Goal: Use online tool/utility: Utilize a website feature to perform a specific function

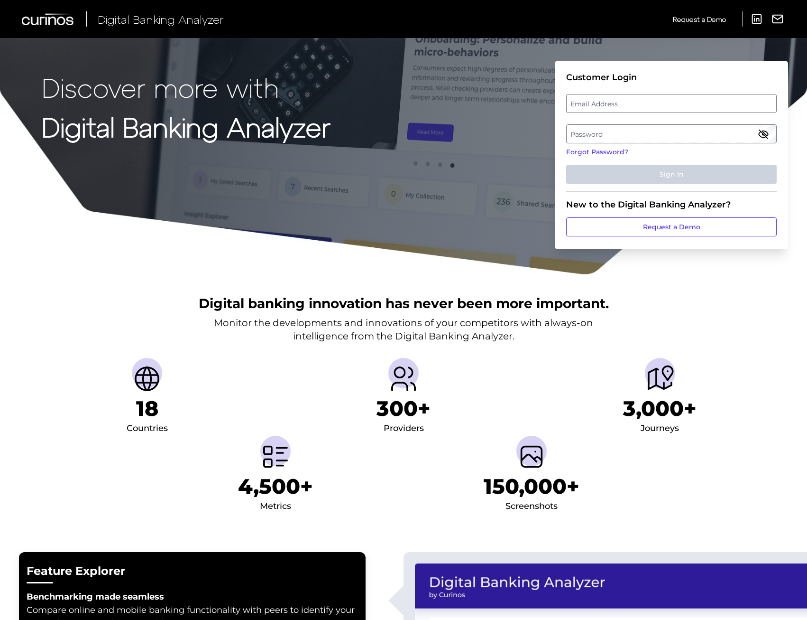
click at [701, 107] on label "Email Address" at bounding box center [671, 103] width 209 height 17
click at [701, 107] on input "email" at bounding box center [671, 103] width 211 height 19
paste input "Stephanie.bundle@santander.co.uk"
type input "Stephanie.bundle@santander.co.uk"
click at [702, 136] on label "Password" at bounding box center [671, 133] width 209 height 17
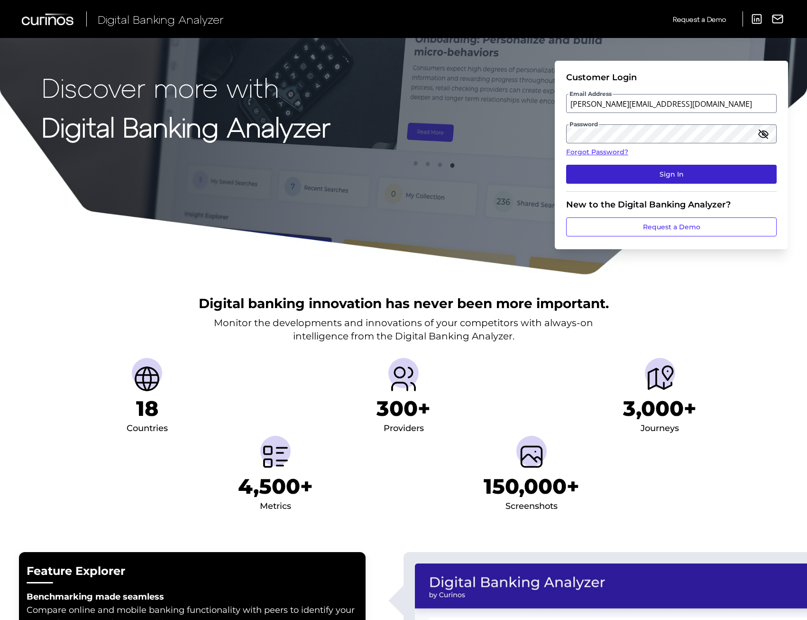
click at [667, 173] on button "Sign In" at bounding box center [671, 174] width 211 height 19
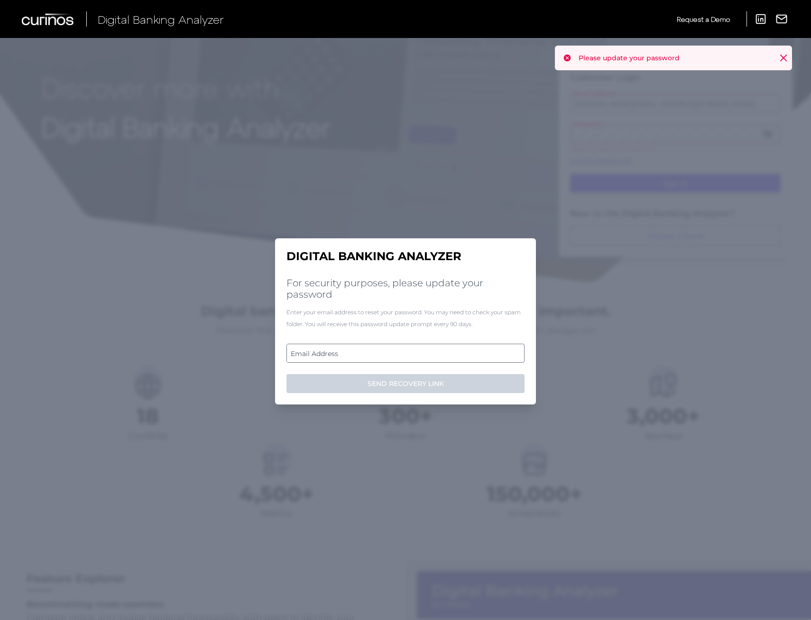
click at [433, 351] on label "Email Address" at bounding box center [405, 352] width 237 height 17
click at [433, 351] on input "email" at bounding box center [406, 352] width 238 height 19
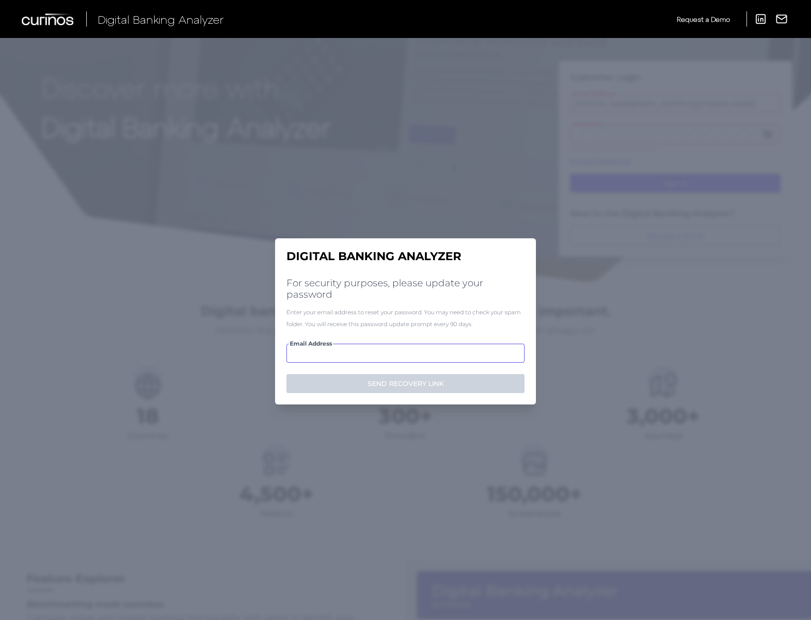
click at [334, 347] on input "Email Address" at bounding box center [406, 352] width 238 height 19
paste input "Stephanie.bundle@santander.co.uk"
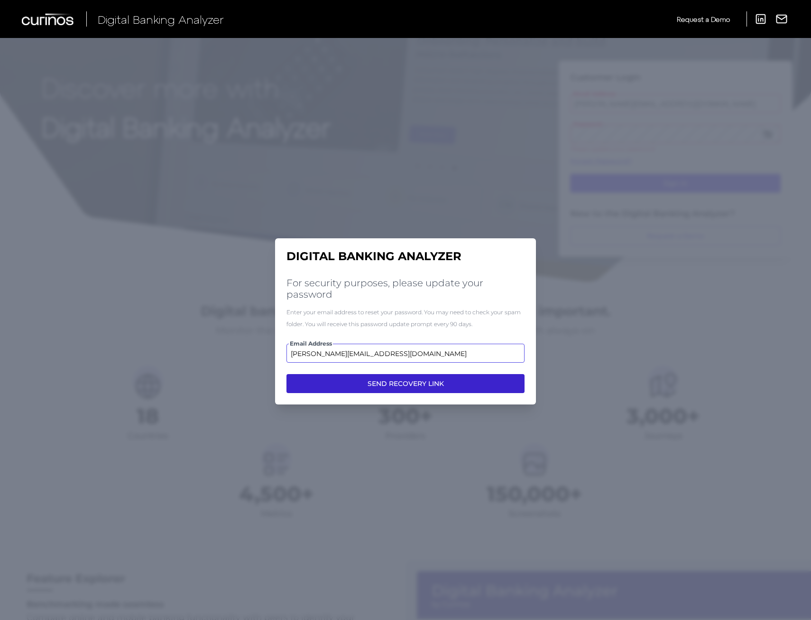
type input "Stephanie.bundle@santander.co.uk"
click at [356, 390] on button "SEND RECOVERY LINK" at bounding box center [406, 383] width 238 height 19
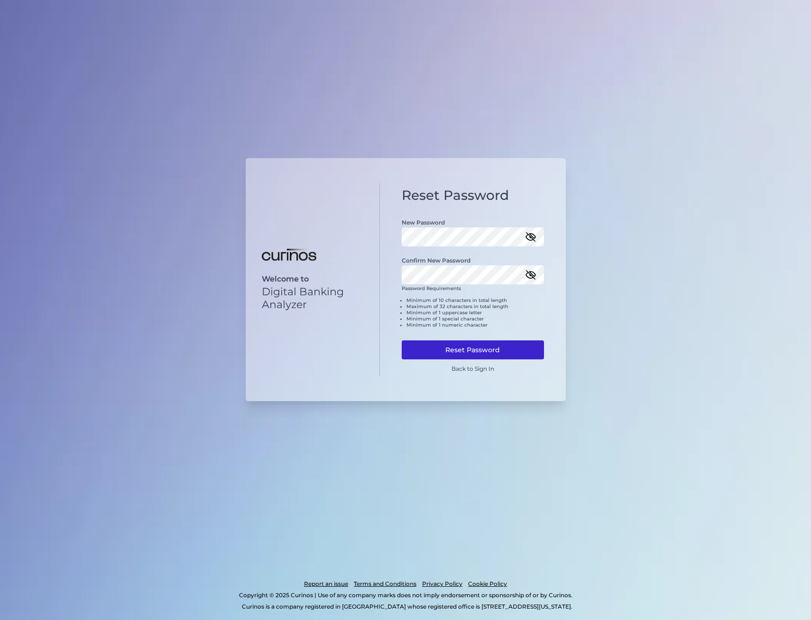
click at [471, 353] on button "Reset Password" at bounding box center [473, 349] width 142 height 19
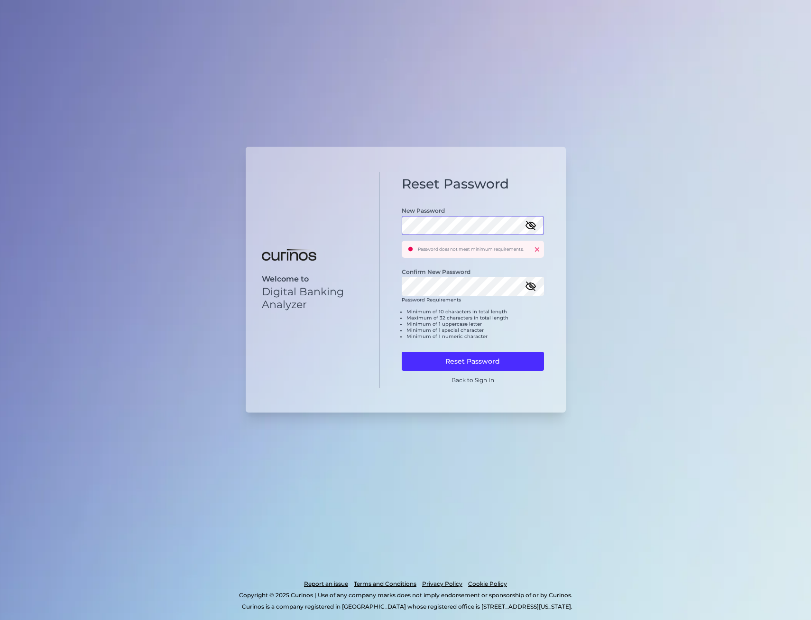
click at [343, 223] on div "Welcome to Digital Banking Analyzer Reset Password New Password Password does n…" at bounding box center [406, 280] width 320 height 266
click at [398, 285] on div "Reset Password New Password Password does not meet minimum requirements. Confir…" at bounding box center [473, 280] width 186 height 216
click at [454, 356] on button "Reset Password" at bounding box center [473, 361] width 142 height 19
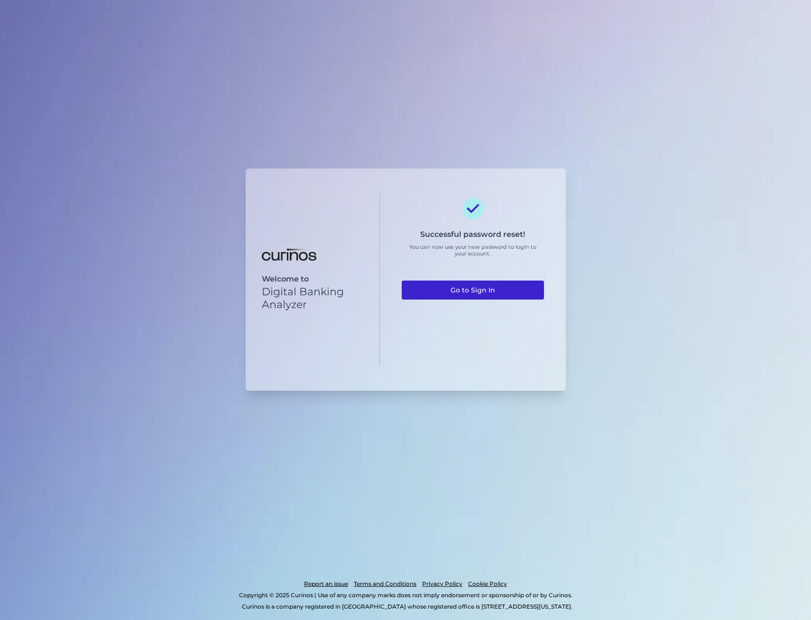
click at [468, 286] on link "Go to Sign In" at bounding box center [473, 289] width 142 height 19
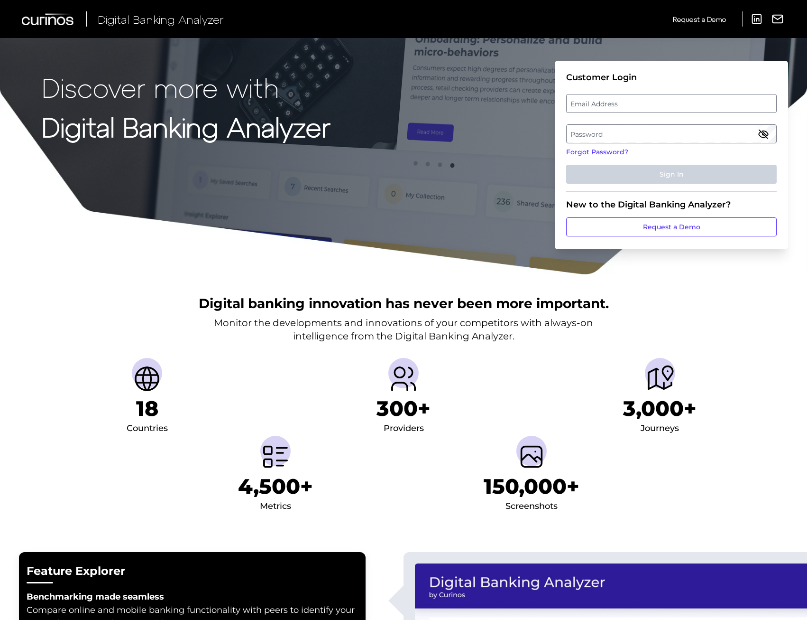
click at [639, 137] on label "Password" at bounding box center [671, 133] width 209 height 17
click at [724, 99] on label "Email Address" at bounding box center [671, 103] width 209 height 17
click at [724, 99] on input "email" at bounding box center [671, 103] width 211 height 19
paste input "Stephanie.bundle@santander.co.uk"
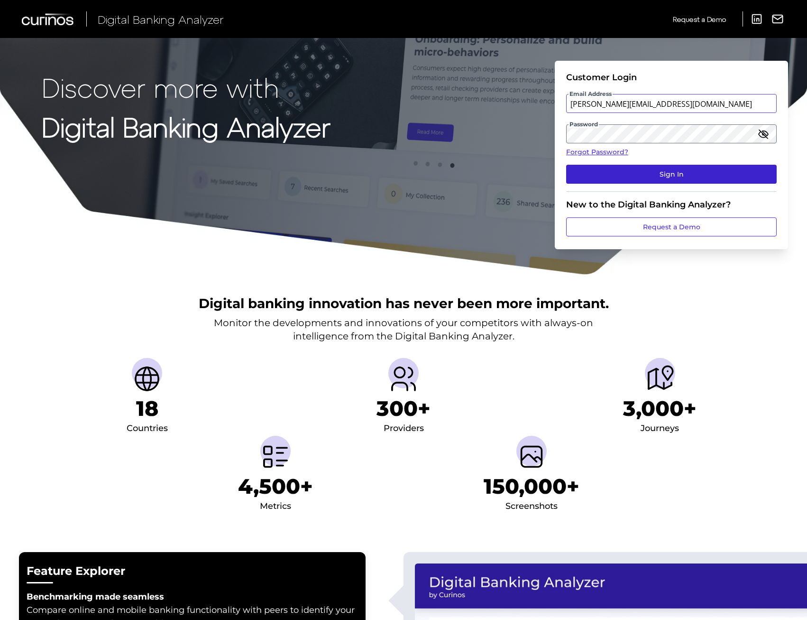
type input "Stephanie.bundle@santander.co.uk"
click at [622, 181] on button "Sign In" at bounding box center [671, 174] width 211 height 19
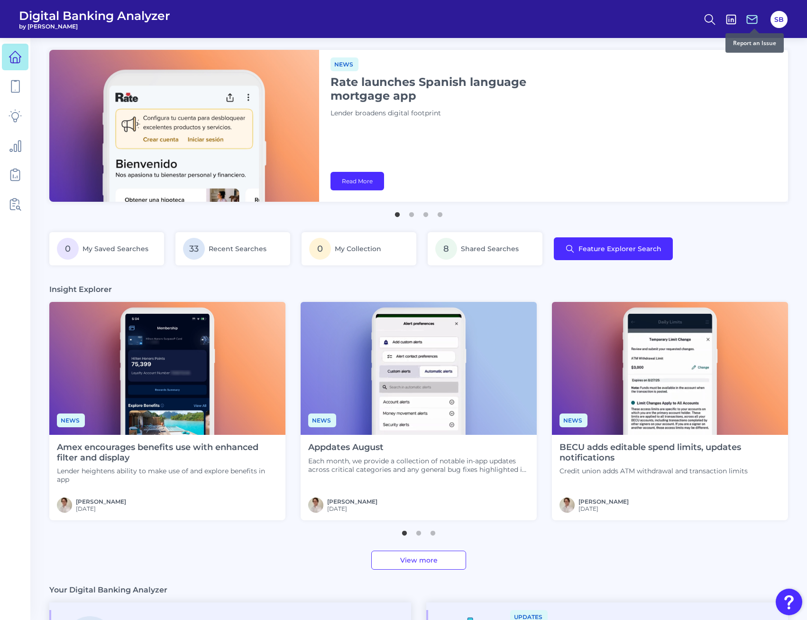
click at [758, 21] on icon at bounding box center [752, 19] width 13 height 13
click at [708, 23] on icon at bounding box center [710, 19] width 13 height 13
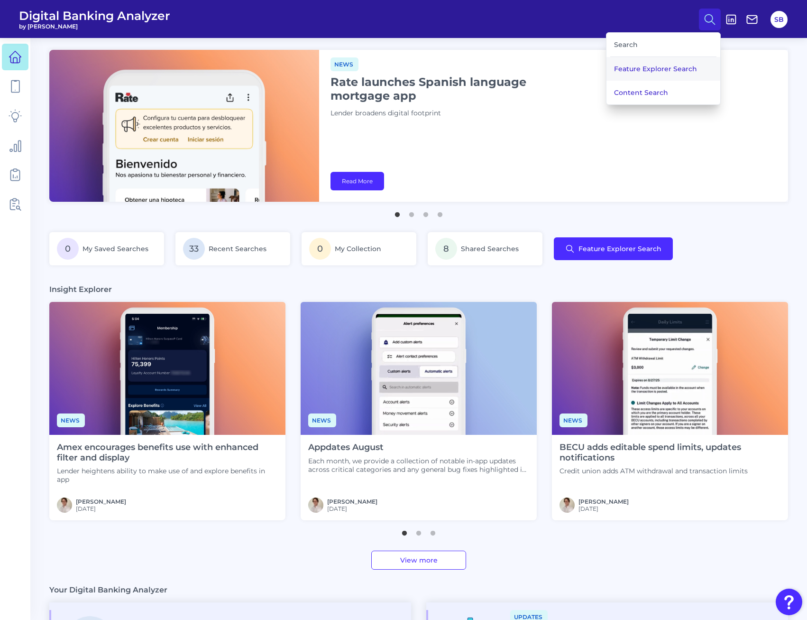
click at [658, 62] on button "Feature Explorer Search" at bounding box center [664, 69] width 114 height 24
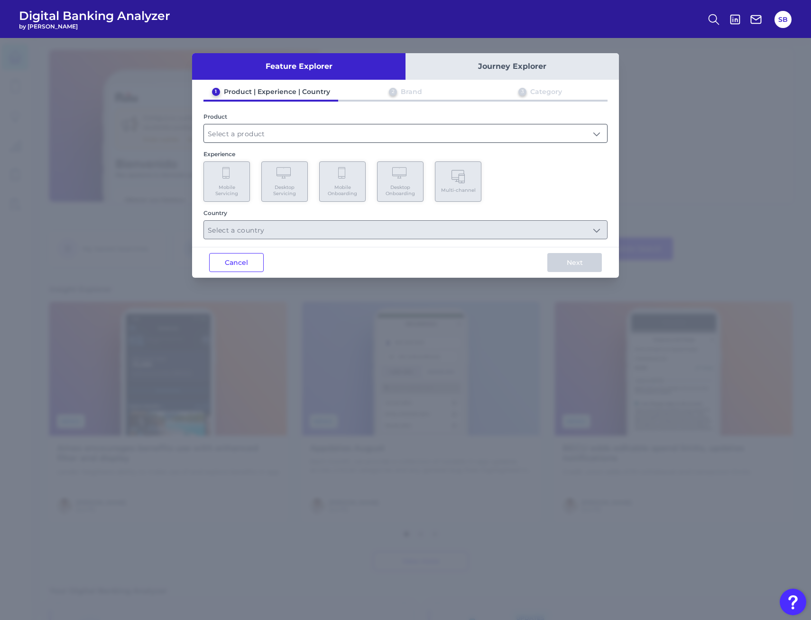
click at [271, 133] on input "text" at bounding box center [405, 133] width 403 height 18
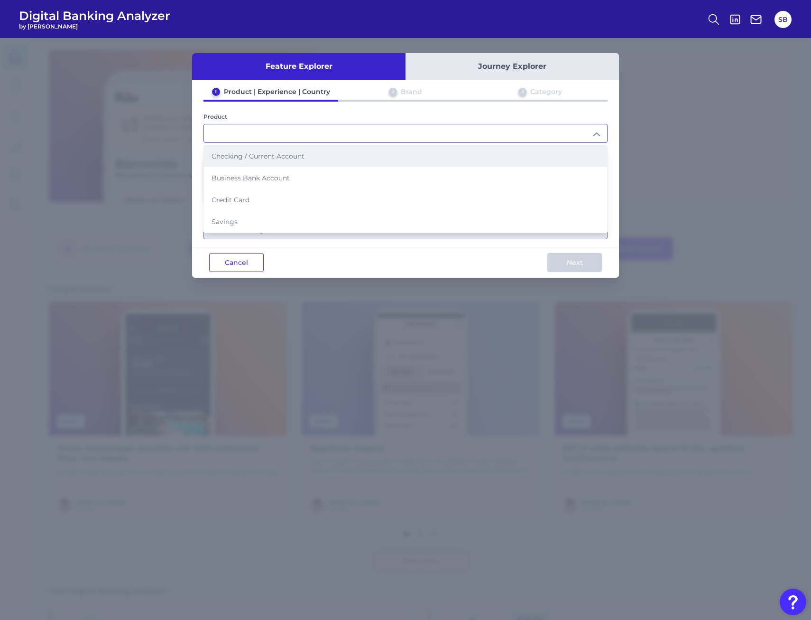
click at [304, 159] on span "Checking / Current Account" at bounding box center [258, 156] width 93 height 9
type input "Checking / Current Account"
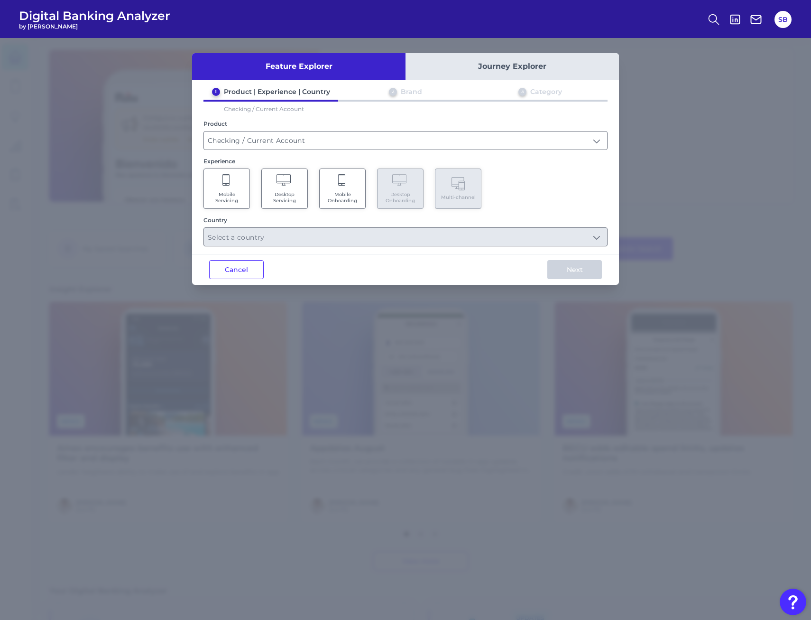
click at [334, 193] on span "Mobile Onboarding" at bounding box center [342, 197] width 36 height 12
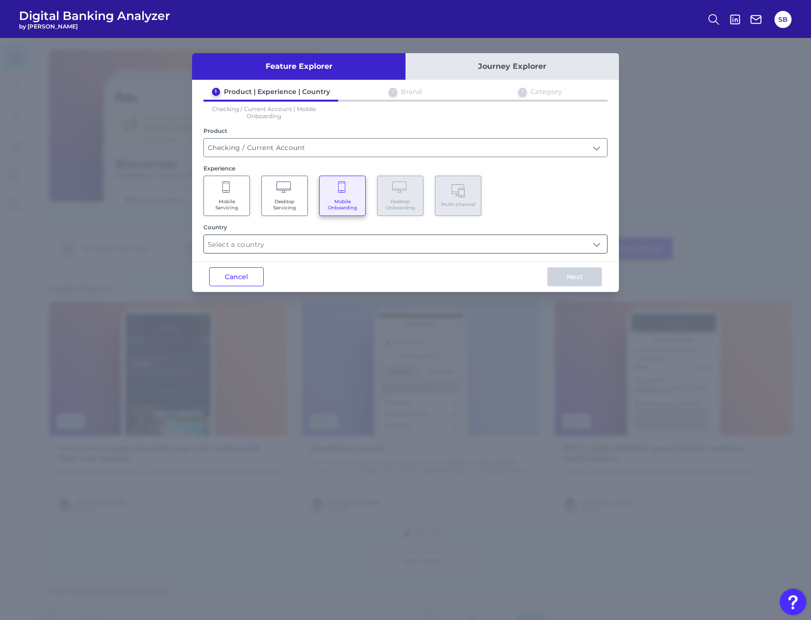
click at [293, 250] on input "text" at bounding box center [405, 244] width 403 height 18
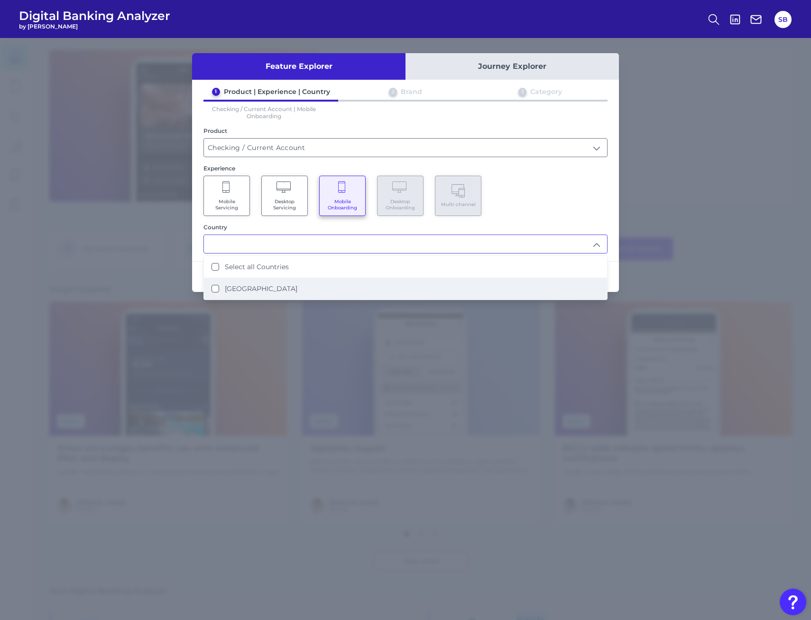
click at [244, 291] on label "United Kingdom" at bounding box center [261, 288] width 73 height 9
type input "Select all Countries"
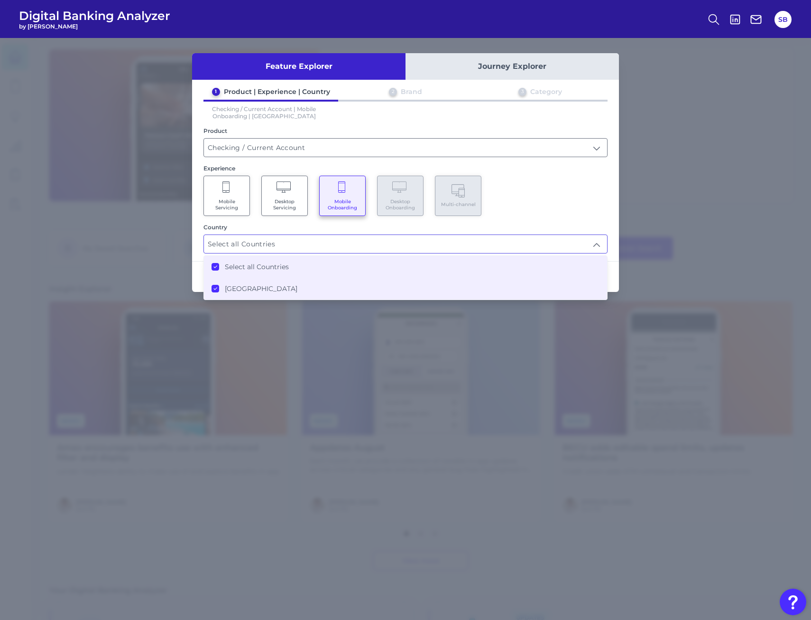
click at [558, 174] on div "Experience Mobile Servicing Desktop Servicing Mobile Onboarding Desktop Onboard…" at bounding box center [406, 190] width 404 height 51
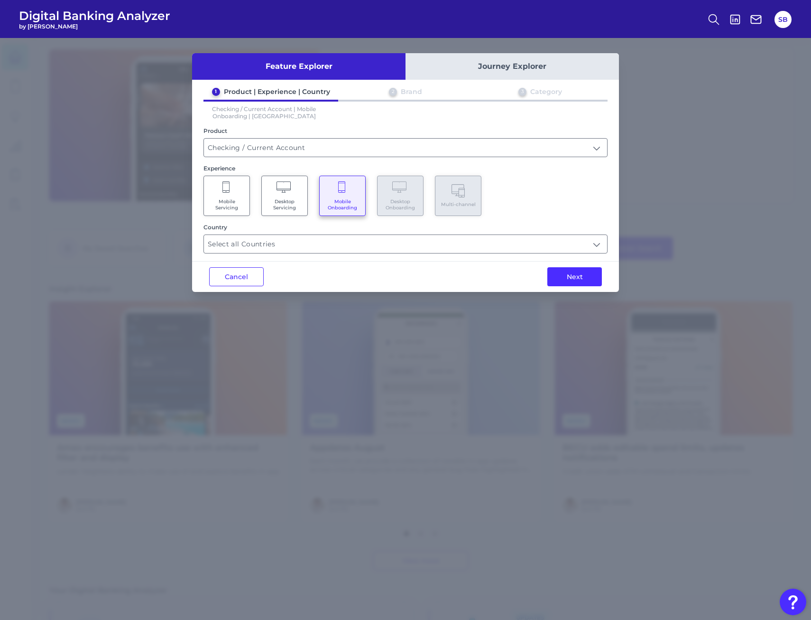
click at [589, 274] on button "Next" at bounding box center [574, 276] width 55 height 19
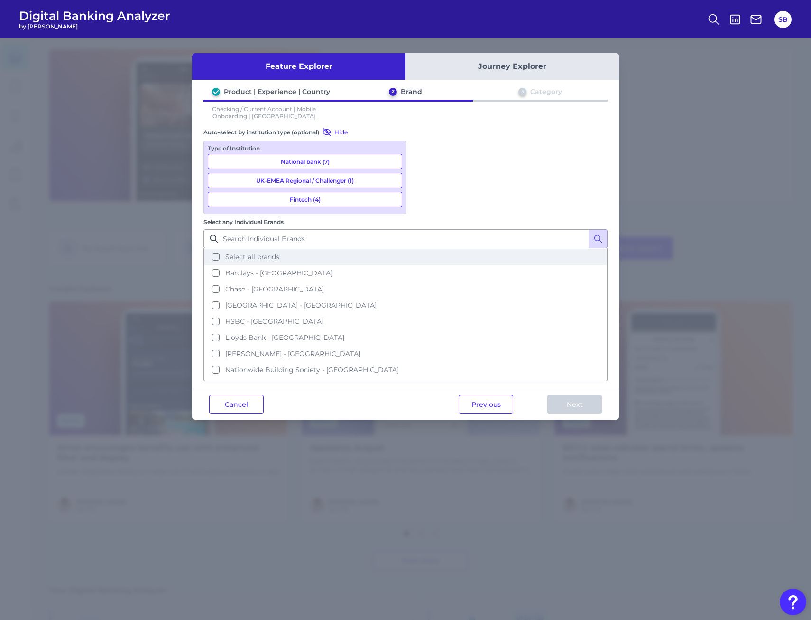
click at [465, 249] on button "Select all brands" at bounding box center [405, 257] width 402 height 16
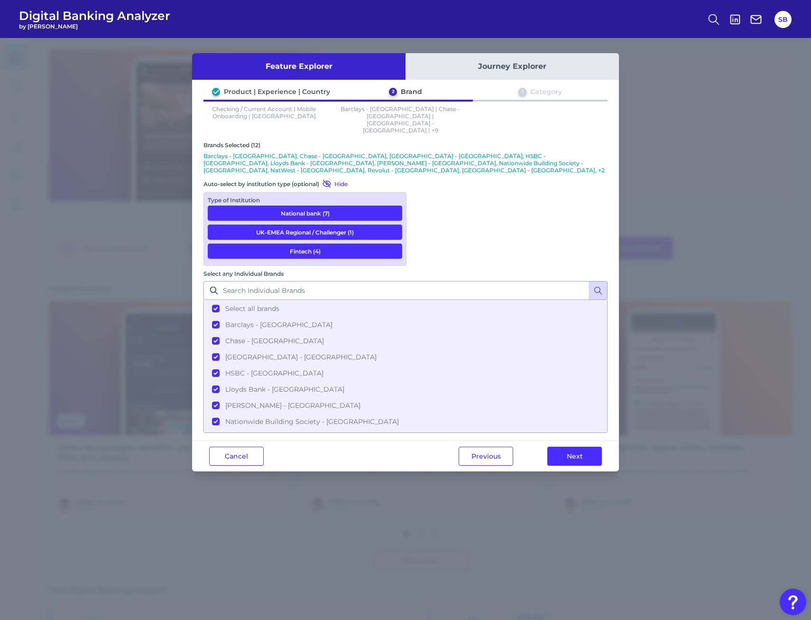
click at [577, 446] on button "Next" at bounding box center [574, 455] width 55 height 19
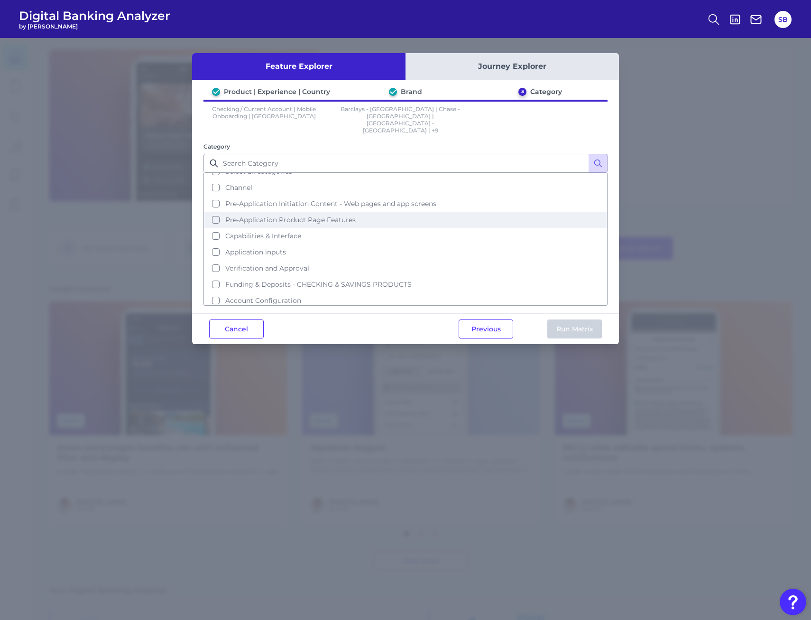
scroll to position [0, 0]
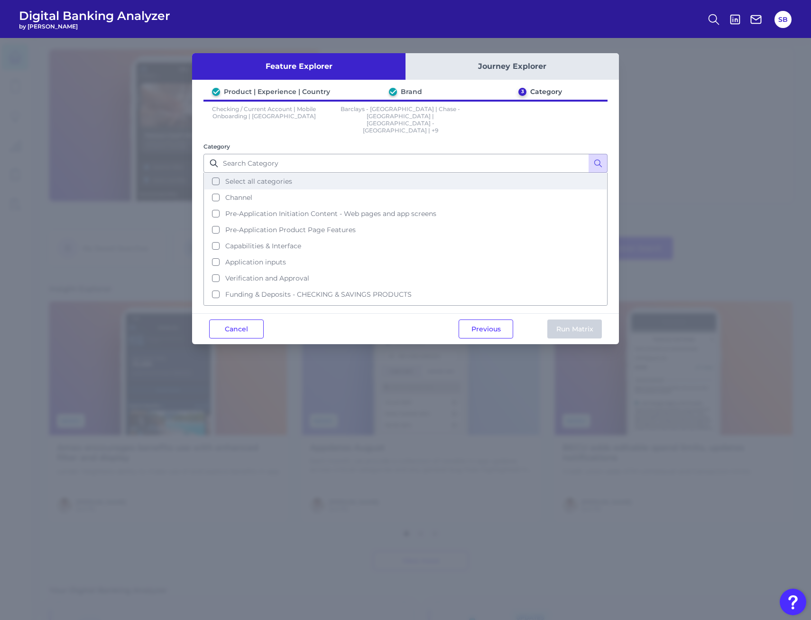
click at [284, 177] on span "Select all categories" at bounding box center [258, 181] width 67 height 9
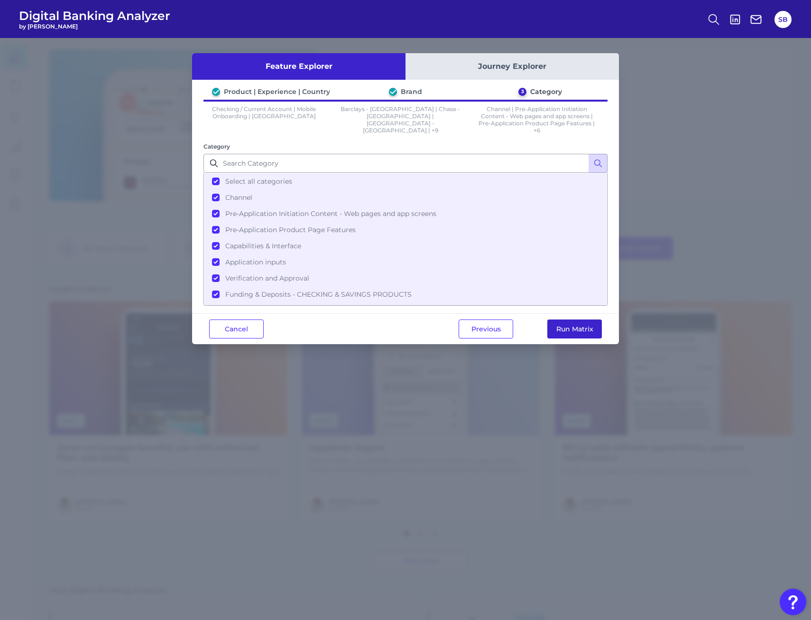
click at [557, 335] on button "Run Matrix" at bounding box center [574, 328] width 55 height 19
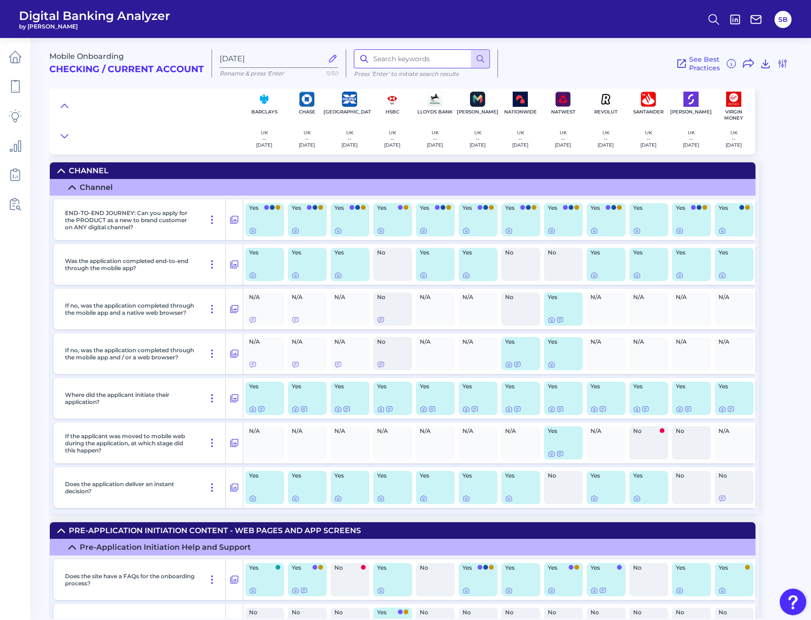
click at [384, 65] on input at bounding box center [422, 58] width 136 height 19
type input "youth"
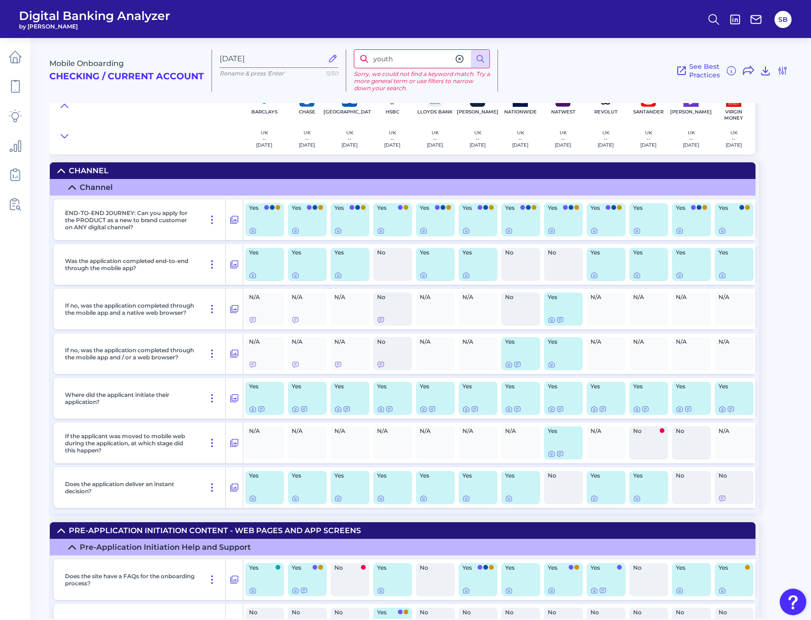
click at [460, 60] on icon at bounding box center [459, 58] width 9 height 9
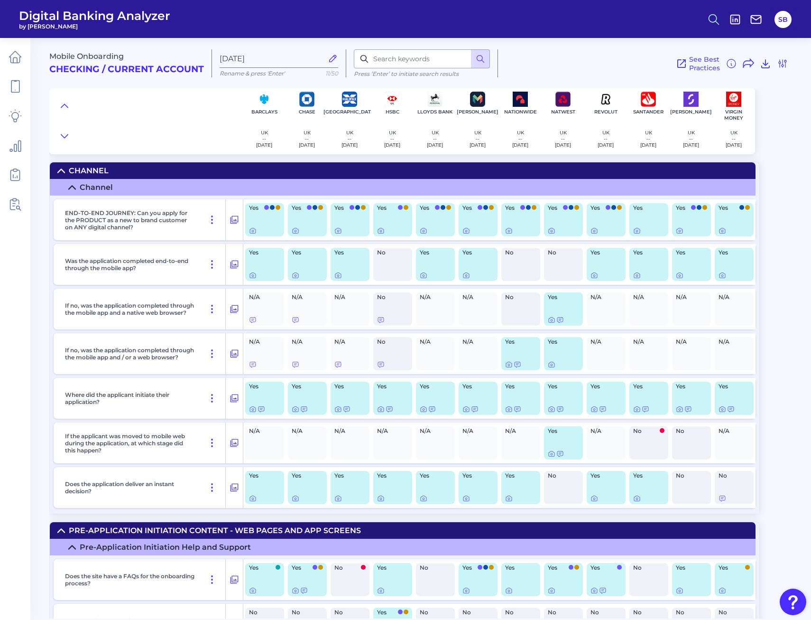
click at [709, 13] on icon at bounding box center [713, 19] width 13 height 13
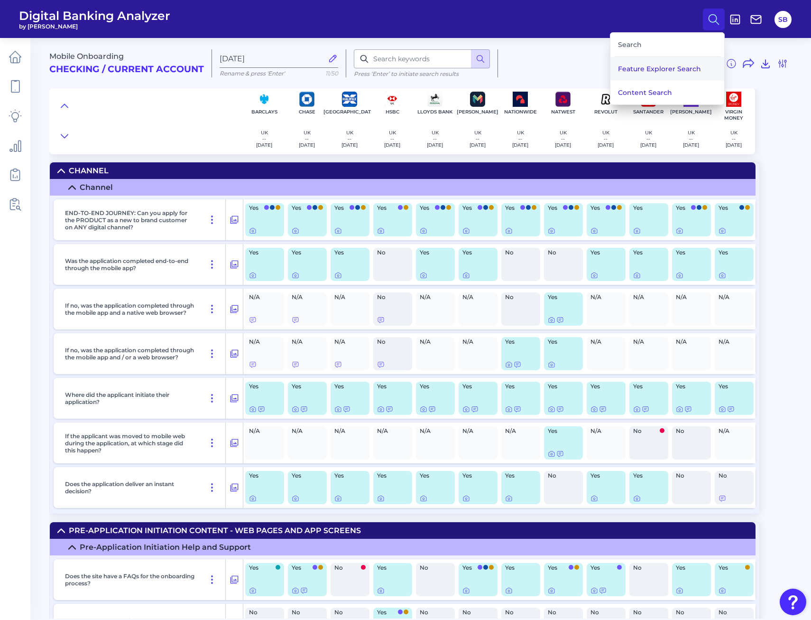
click at [648, 70] on button "Feature Explorer Search" at bounding box center [668, 69] width 114 height 24
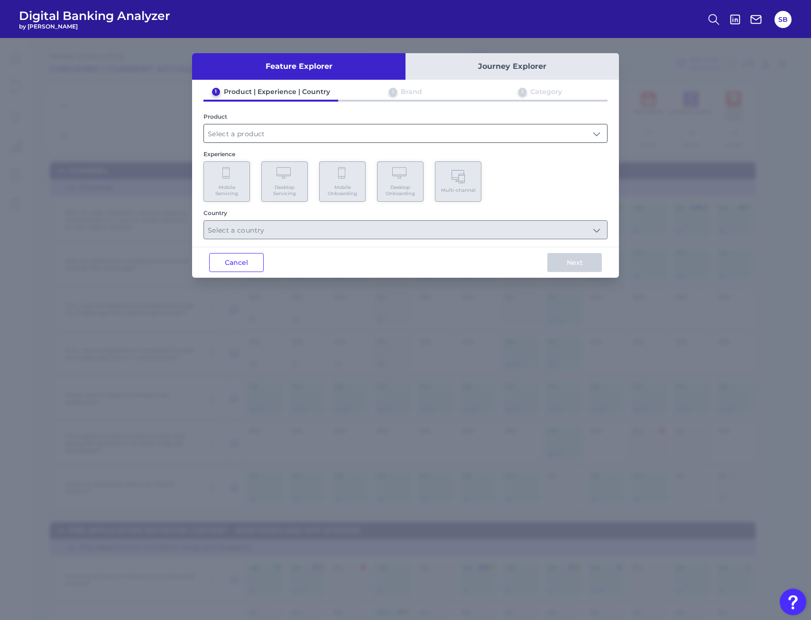
click at [369, 126] on input "text" at bounding box center [405, 133] width 403 height 18
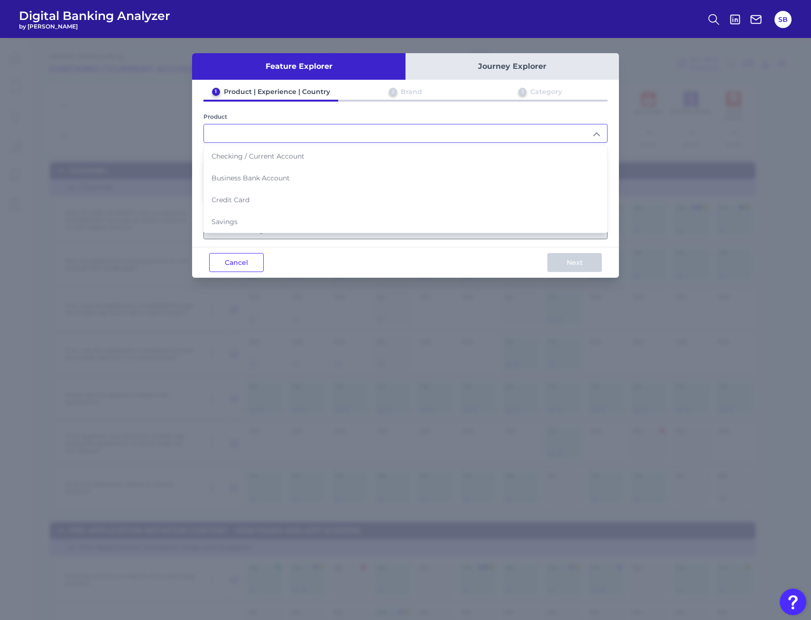
click at [396, 155] on li "Checking / Current Account" at bounding box center [405, 156] width 403 height 22
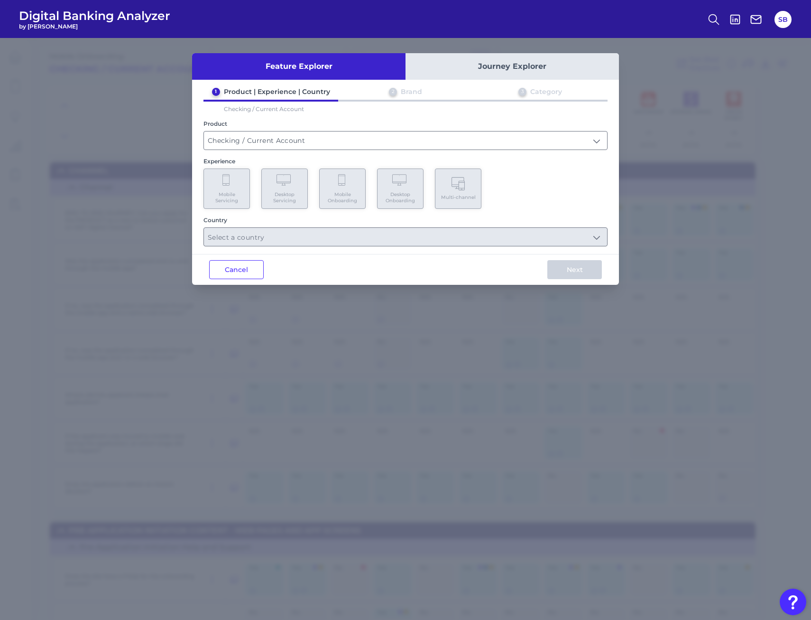
type input "Checking / Current Account"
click at [712, 184] on div "Feature Explorer Journey Explorer 1 Product | Experience | Country 2 Brand 3 Ca…" at bounding box center [405, 329] width 811 height 582
click at [510, 64] on button "Journey Explorer" at bounding box center [512, 66] width 213 height 27
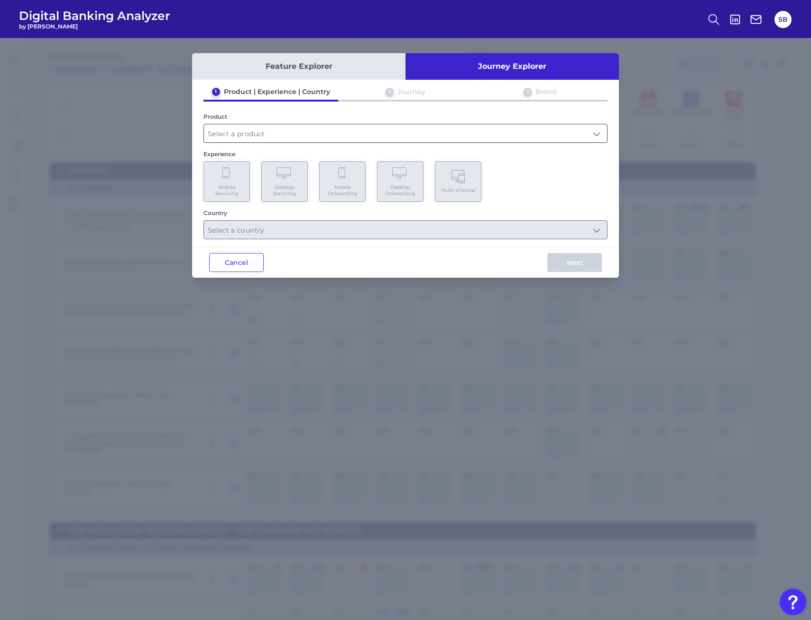
click at [301, 131] on input "text" at bounding box center [405, 133] width 403 height 18
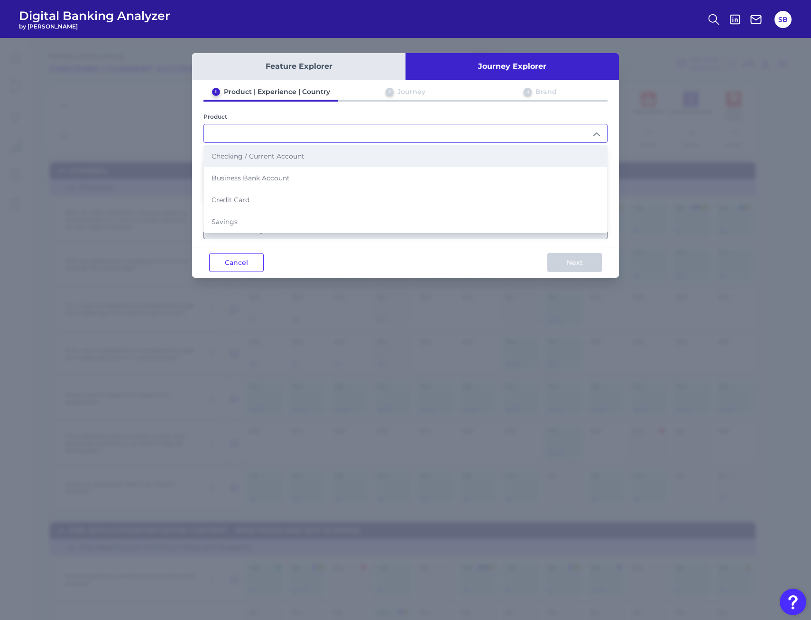
click at [317, 153] on li "Checking / Current Account" at bounding box center [405, 156] width 403 height 22
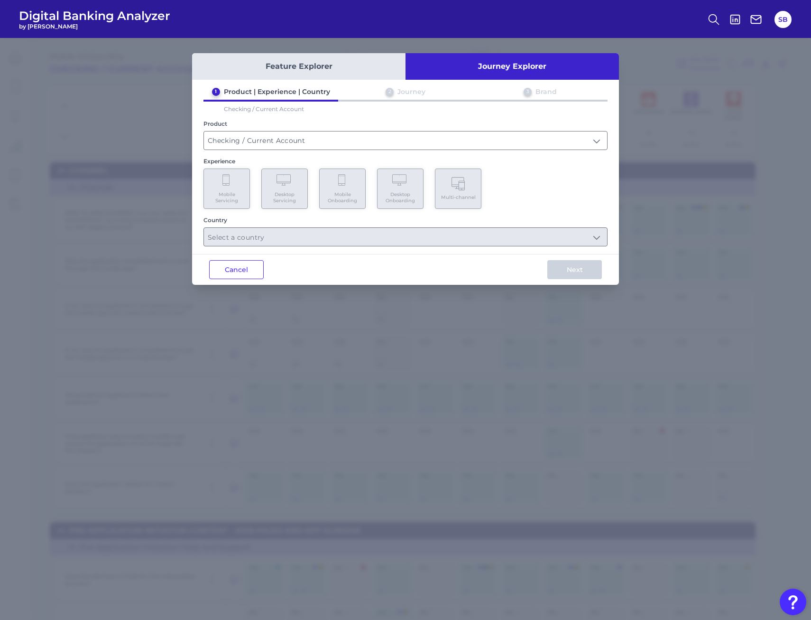
type input "Checking / Current Account"
click at [336, 182] on Onboarding "Mobile Onboarding" at bounding box center [342, 188] width 46 height 40
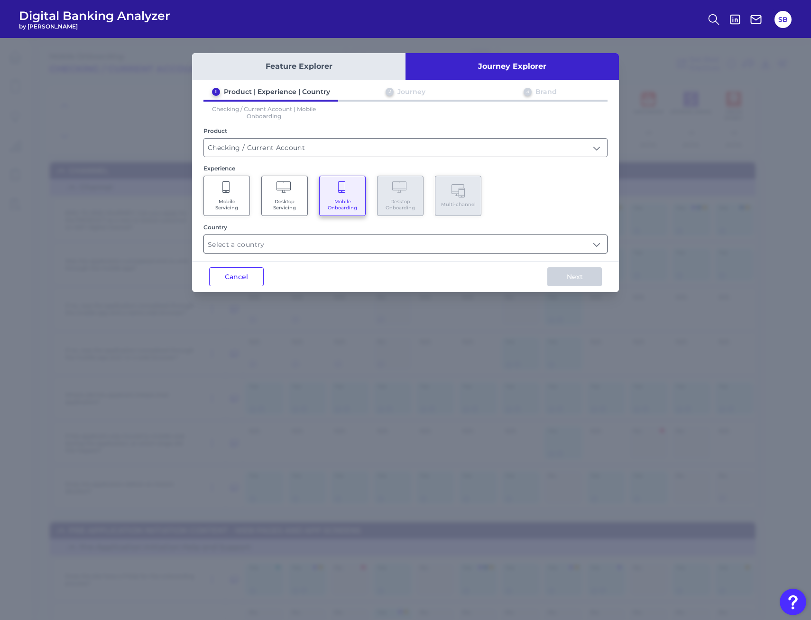
click at [347, 241] on input "text" at bounding box center [405, 244] width 403 height 18
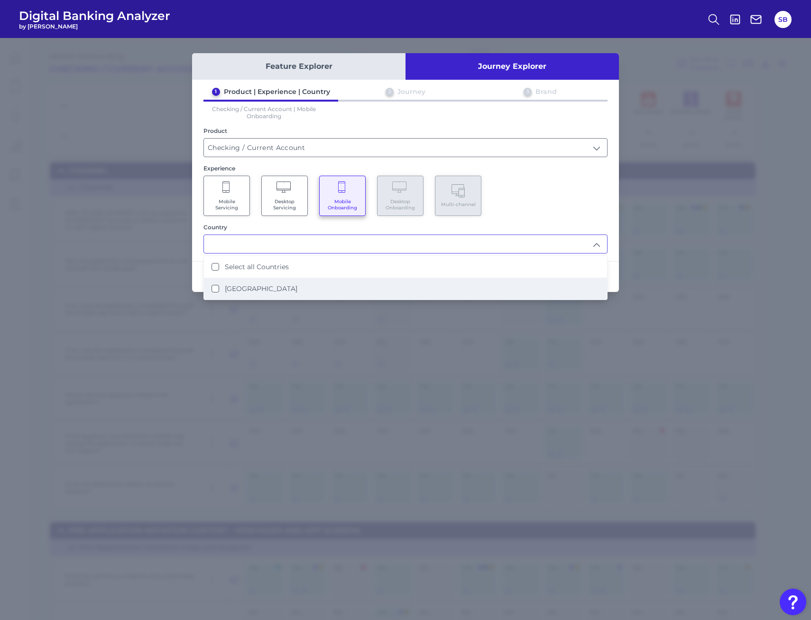
click at [303, 282] on li "United Kingdom" at bounding box center [405, 289] width 403 height 22
type input "Select all Countries"
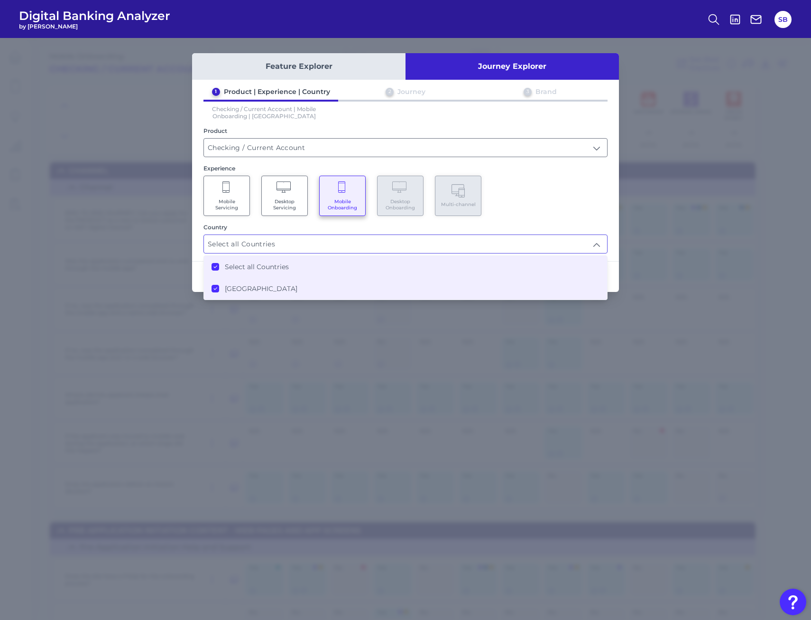
click at [391, 293] on li "United Kingdom" at bounding box center [405, 289] width 403 height 22
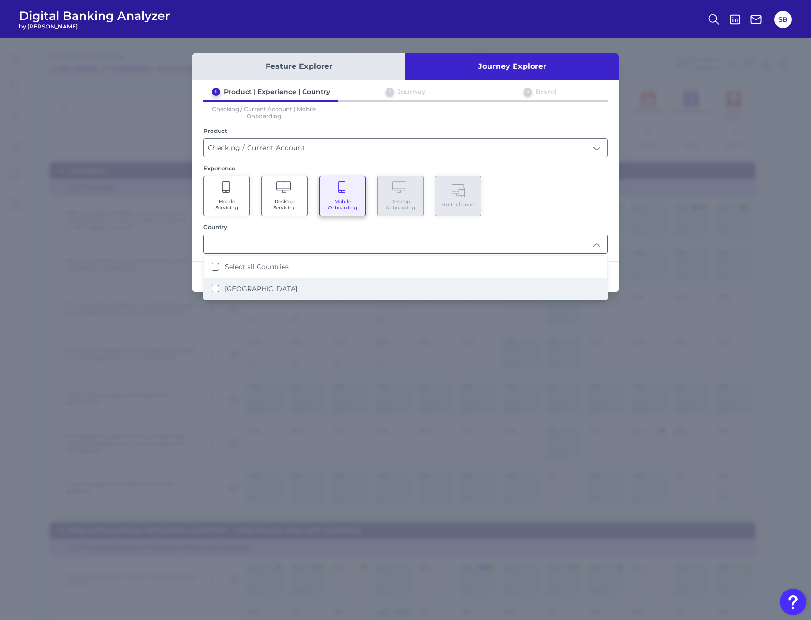
click at [556, 282] on li "United Kingdom" at bounding box center [405, 289] width 403 height 22
type input "Select all Countries"
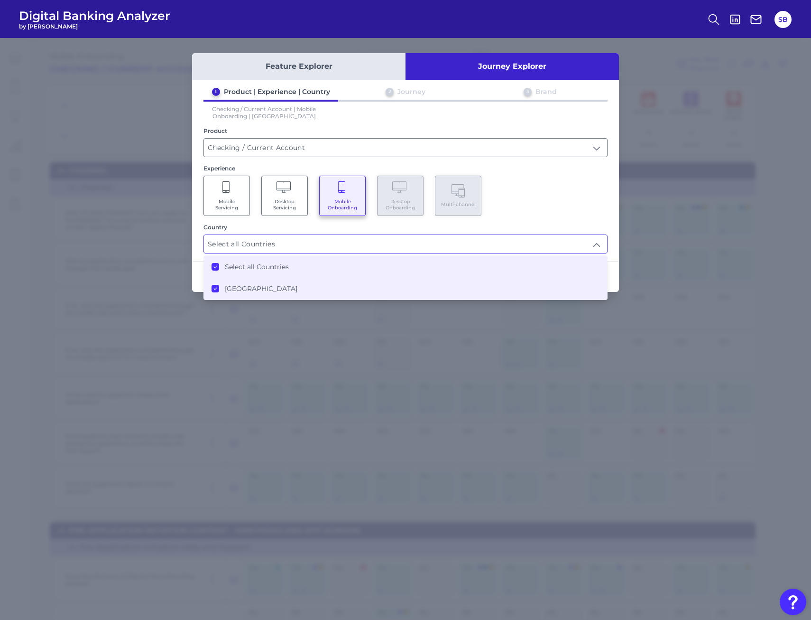
click at [602, 213] on div "Mobile Servicing Desktop Servicing Mobile Onboarding Desktop Onboarding Multi-c…" at bounding box center [406, 196] width 404 height 40
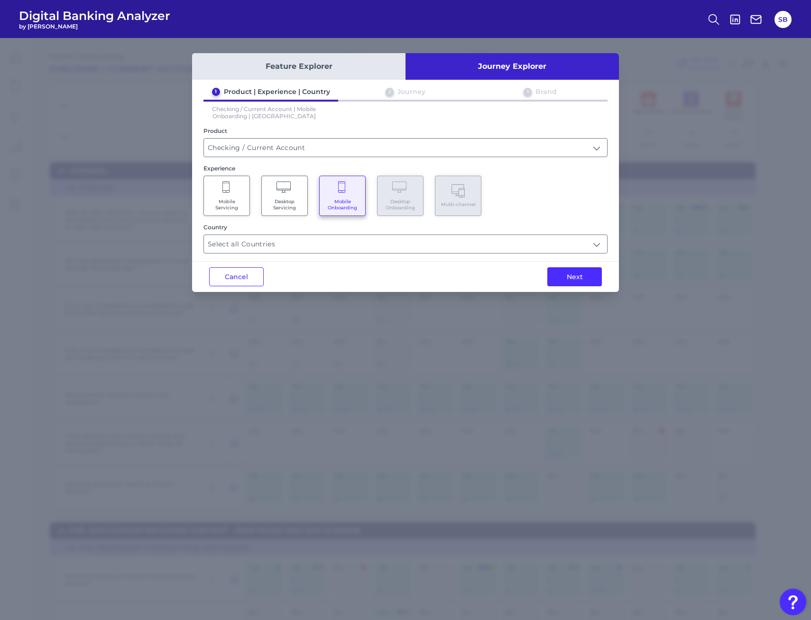
click at [565, 288] on div "Next" at bounding box center [574, 276] width 89 height 30
click at [567, 280] on button "Next" at bounding box center [574, 276] width 55 height 19
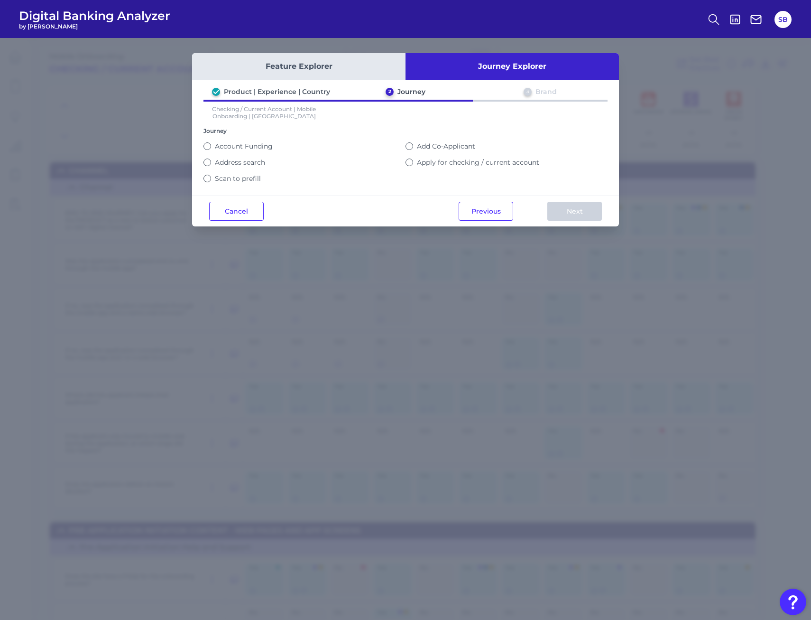
drag, startPoint x: 233, startPoint y: 212, endPoint x: 245, endPoint y: 212, distance: 11.9
click at [234, 212] on button "Cancel" at bounding box center [236, 211] width 55 height 19
